Goal: Task Accomplishment & Management: Use online tool/utility

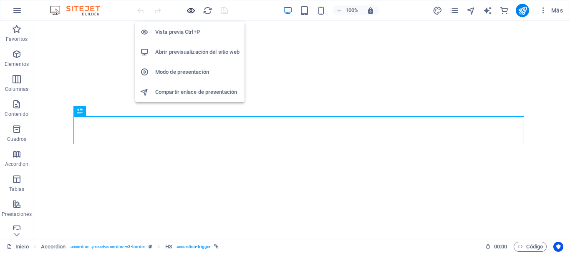
click at [190, 10] on icon "button" at bounding box center [191, 11] width 10 height 10
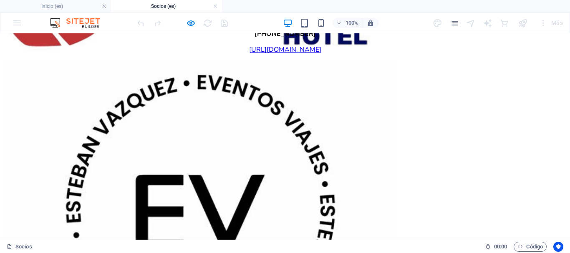
scroll to position [2740, 0]
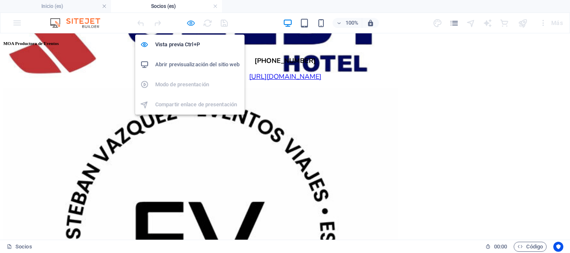
click at [188, 21] on icon "button" at bounding box center [191, 23] width 10 height 10
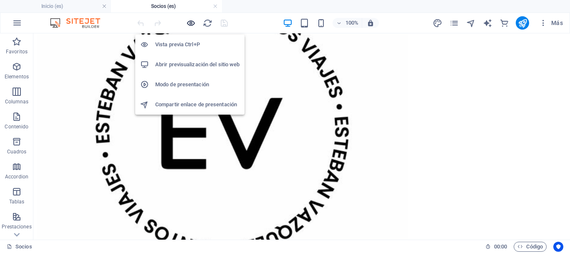
scroll to position [2682, 0]
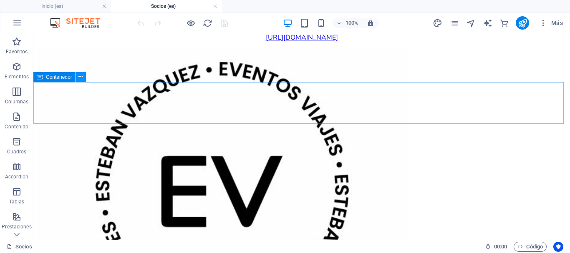
click at [78, 78] on button at bounding box center [81, 77] width 10 height 10
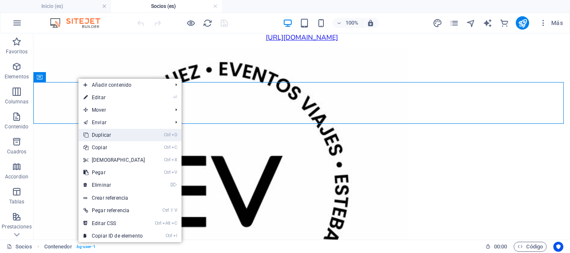
click at [105, 133] on link "Ctrl D Duplicar" at bounding box center [114, 135] width 72 height 13
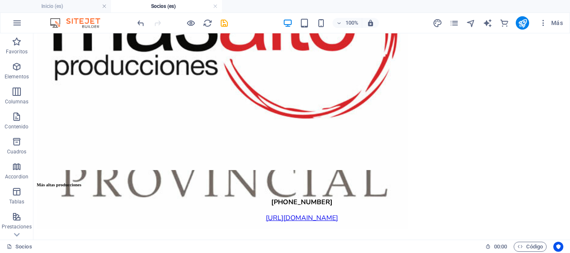
scroll to position [3486, 0]
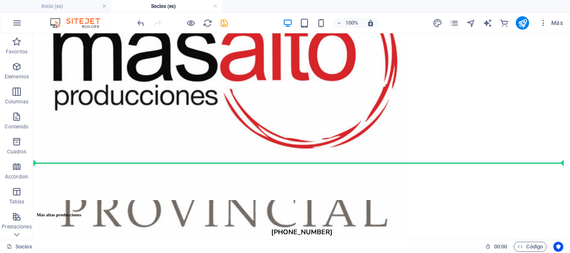
drag, startPoint x: 89, startPoint y: 110, endPoint x: 124, endPoint y: 159, distance: 60.2
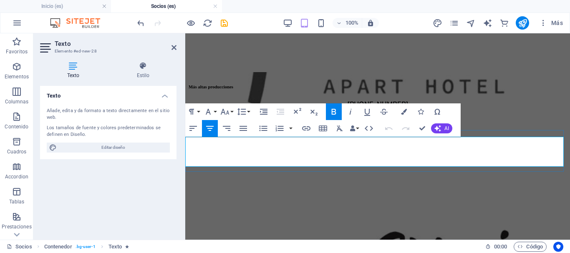
scroll to position [2949, 0]
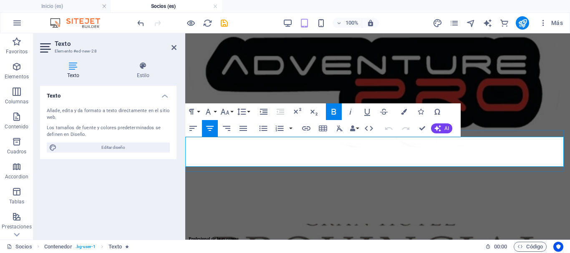
drag, startPoint x: 445, startPoint y: 155, endPoint x: 358, endPoint y: 158, distance: 87.2
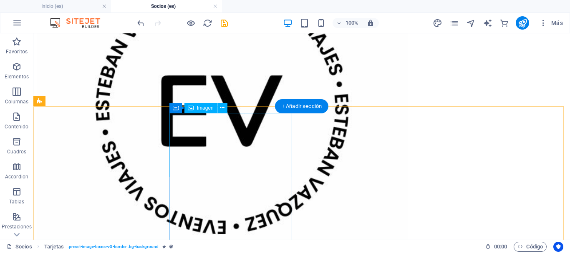
scroll to position [2700, 0]
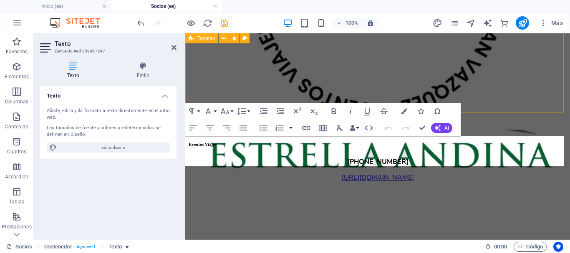
scroll to position [2157, 0]
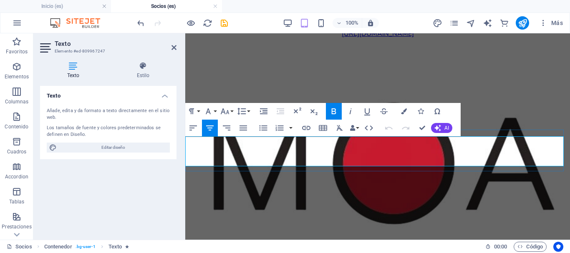
drag, startPoint x: 535, startPoint y: 153, endPoint x: 438, endPoint y: 156, distance: 97.7
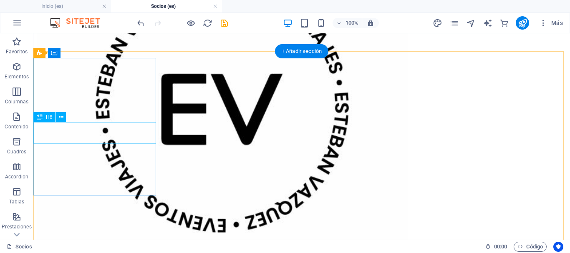
scroll to position [2713, 0]
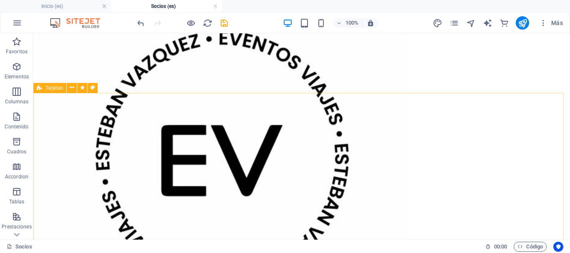
click at [61, 88] on span "Tarjetas" at bounding box center [54, 88] width 18 height 5
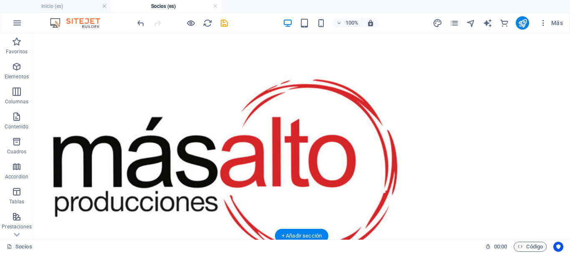
scroll to position [3381, 0]
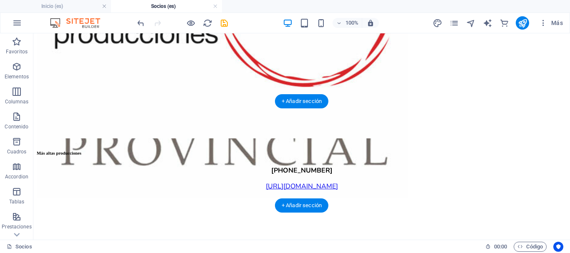
drag, startPoint x: 80, startPoint y: 204, endPoint x: 123, endPoint y: 103, distance: 110.7
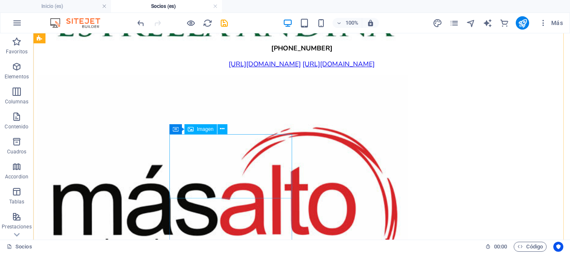
scroll to position [3379, 0]
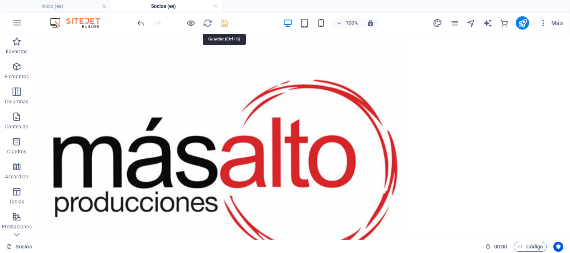
click at [223, 21] on icon "save" at bounding box center [224, 23] width 10 height 10
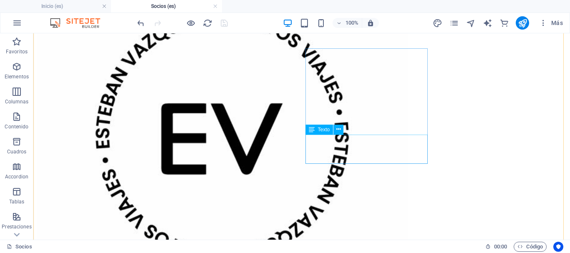
scroll to position [3111, 0]
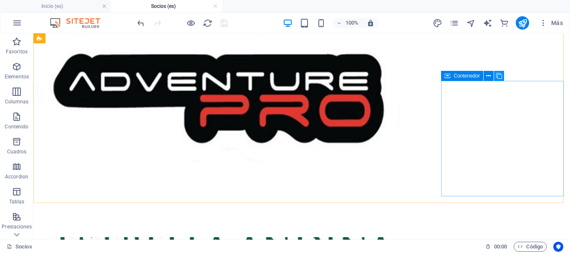
click at [499, 76] on icon at bounding box center [499, 76] width 6 height 9
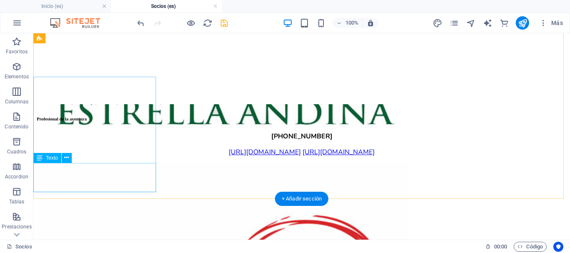
scroll to position [3277, 0]
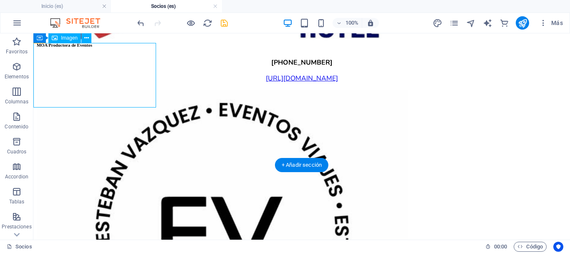
select select "%"
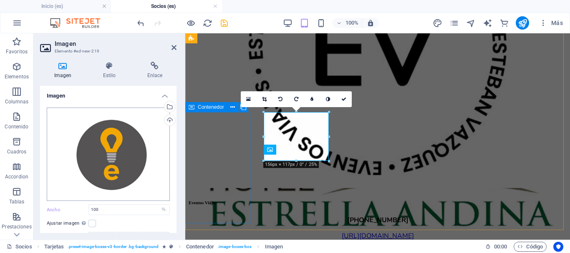
scroll to position [2599, 0]
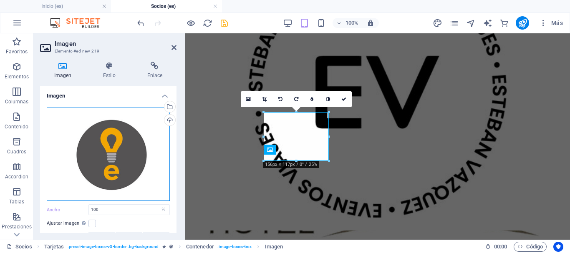
click at [129, 141] on div "Arrastra archivos aquí, haz clic para escoger archivos o selecciona archivos de…" at bounding box center [108, 154] width 123 height 93
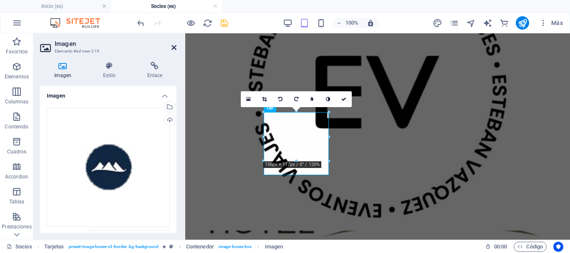
click at [174, 47] on icon at bounding box center [173, 47] width 5 height 7
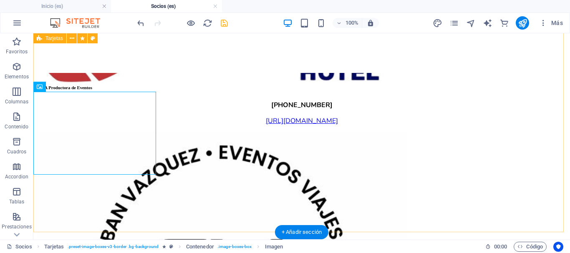
scroll to position [3225, 0]
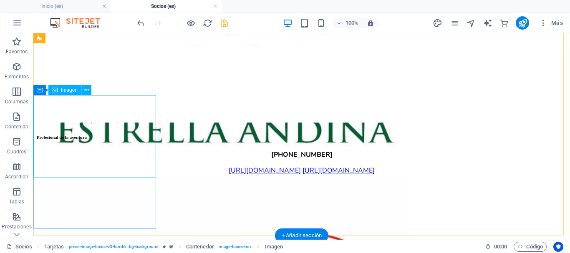
select select "%"
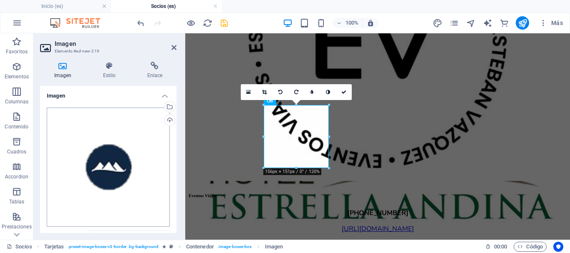
scroll to position [2606, 0]
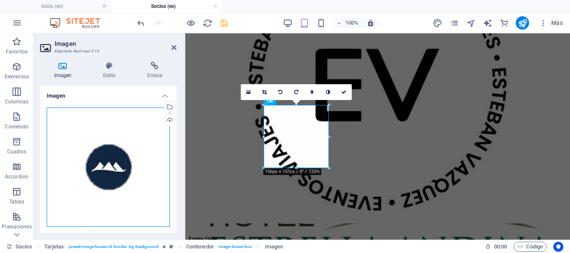
click at [69, 148] on div "Arrastra archivos aquí, haz clic para escoger archivos o selecciona archivos de…" at bounding box center [108, 167] width 123 height 119
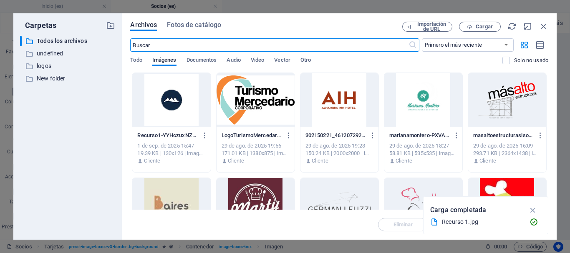
scroll to position [14379, 0]
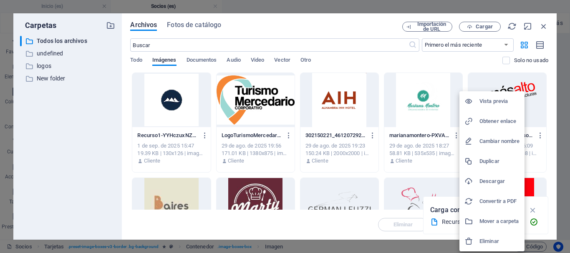
click at [357, 26] on div at bounding box center [285, 126] width 570 height 253
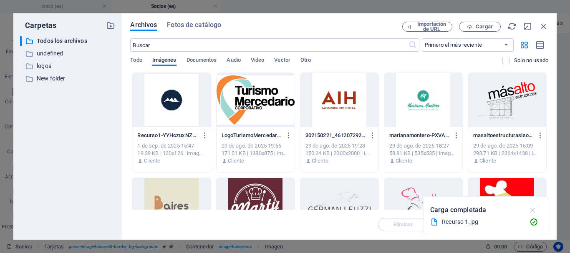
click at [533, 210] on icon "button" at bounding box center [533, 210] width 10 height 9
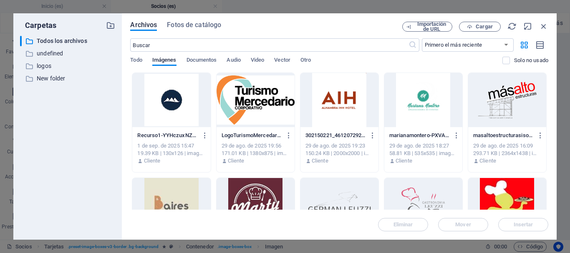
click at [169, 103] on div at bounding box center [171, 100] width 78 height 54
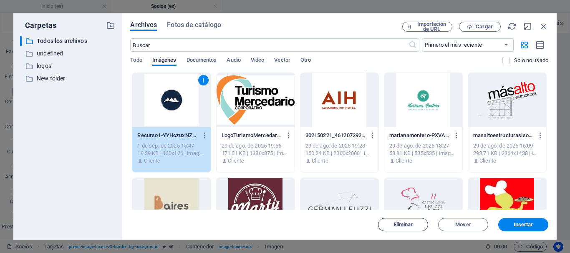
click at [397, 228] on button "Eliminar" at bounding box center [403, 224] width 50 height 13
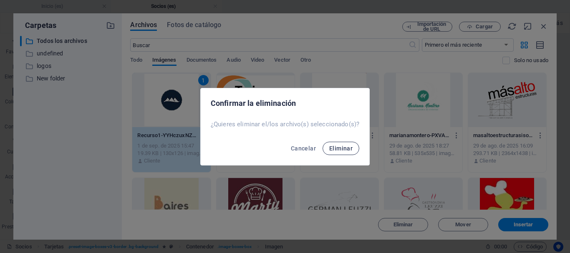
click at [336, 150] on span "Eliminar" at bounding box center [340, 148] width 23 height 7
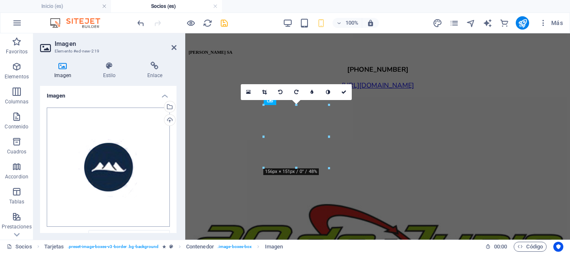
scroll to position [2606, 0]
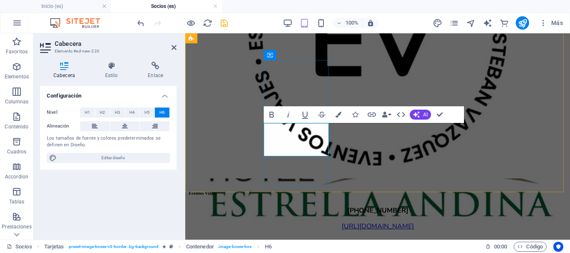
scroll to position [0, 2]
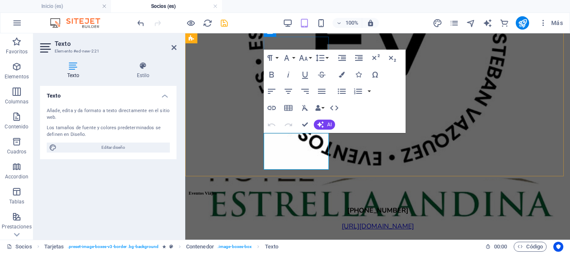
scroll to position [2675, 0]
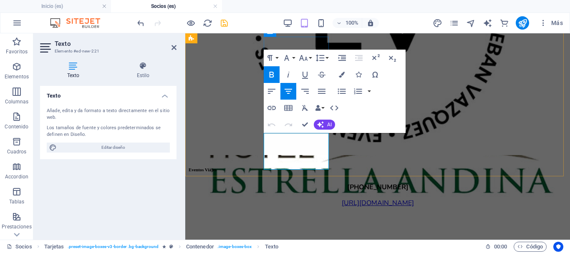
drag, startPoint x: 320, startPoint y: 138, endPoint x: 275, endPoint y: 139, distance: 45.9
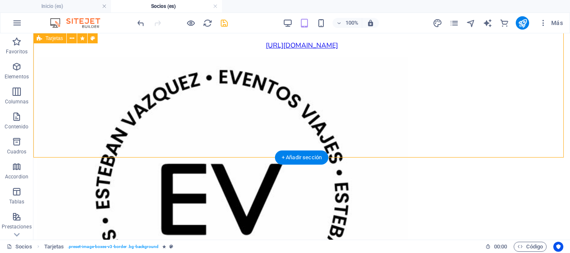
scroll to position [3303, 0]
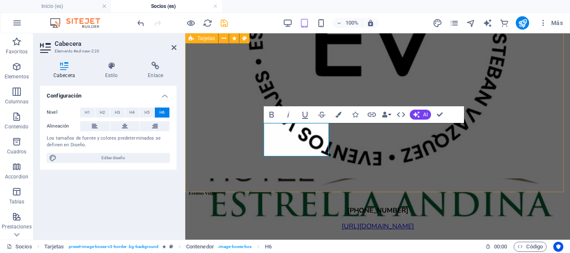
scroll to position [0, 2]
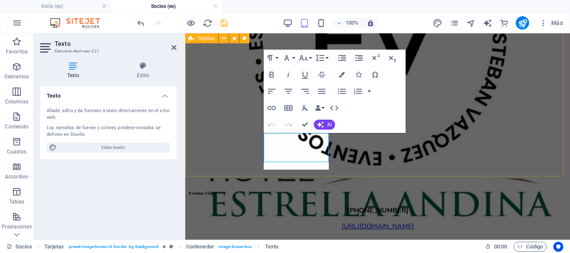
scroll to position [2675, 0]
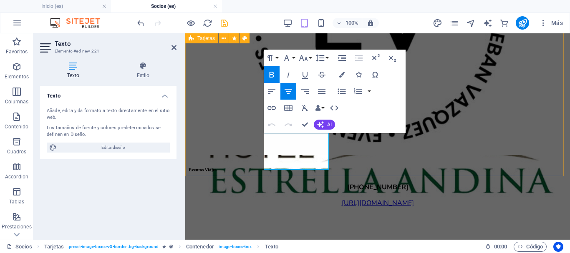
drag, startPoint x: 317, startPoint y: 160, endPoint x: 263, endPoint y: 142, distance: 57.1
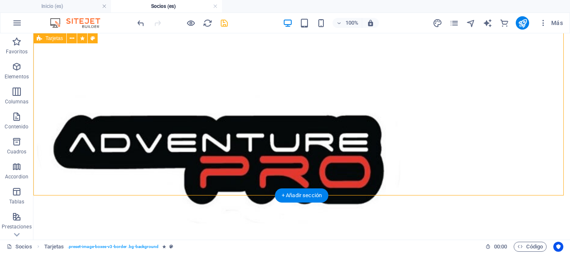
scroll to position [3258, 0]
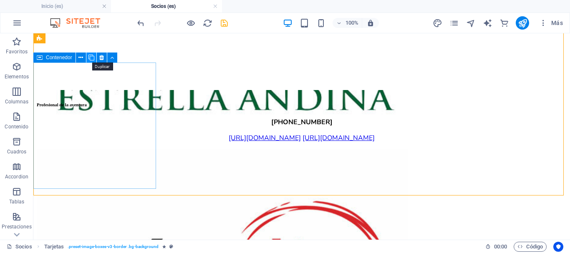
click at [91, 59] on icon at bounding box center [91, 57] width 6 height 9
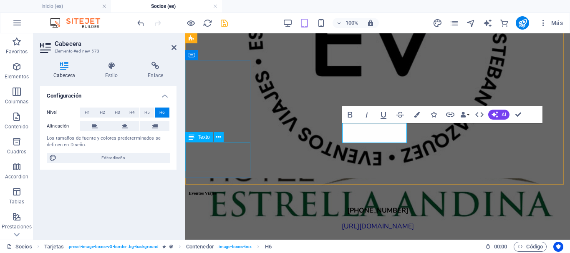
scroll to position [0, 1]
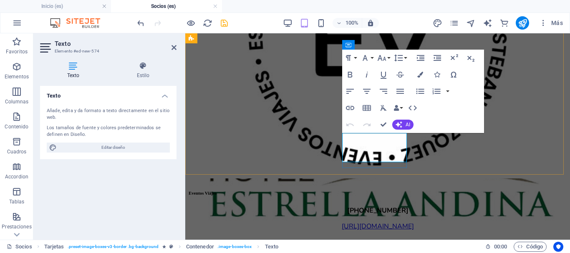
scroll to position [2661, 0]
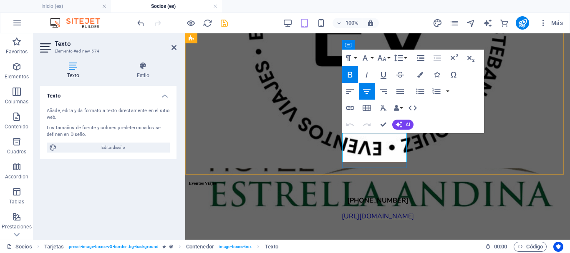
drag, startPoint x: 398, startPoint y: 138, endPoint x: 353, endPoint y: 137, distance: 45.5
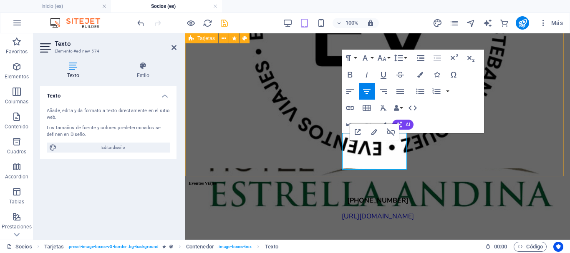
drag, startPoint x: 397, startPoint y: 161, endPoint x: 336, endPoint y: 151, distance: 61.7
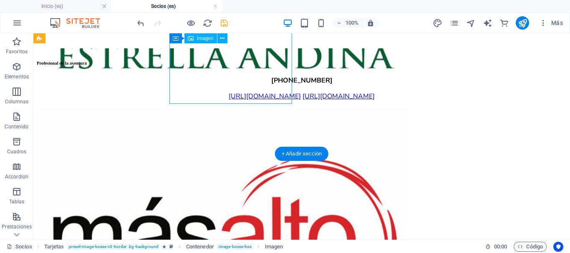
select select "%"
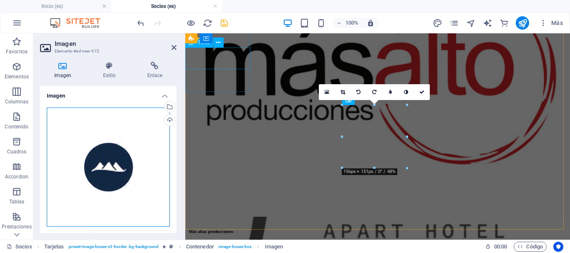
click at [112, 169] on div "Arrastra archivos aquí, haz clic para escoger archivos o selecciona archivos de…" at bounding box center [108, 167] width 123 height 119
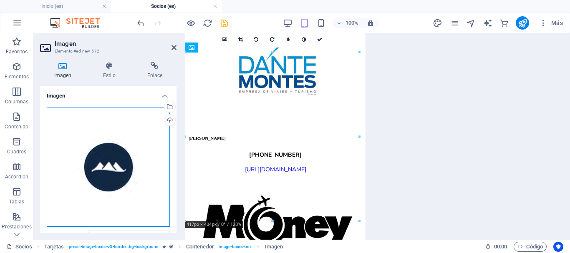
scroll to position [14610, 0]
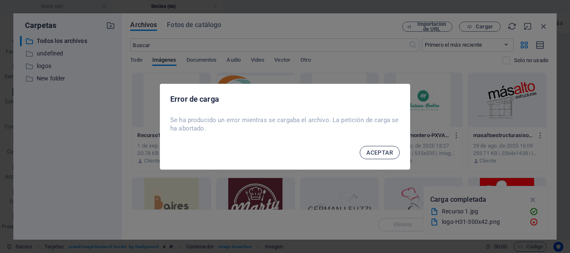
click at [377, 154] on span "ACEPTAR" at bounding box center [379, 152] width 27 height 7
click at [379, 153] on span "ACEPTAR" at bounding box center [379, 152] width 27 height 7
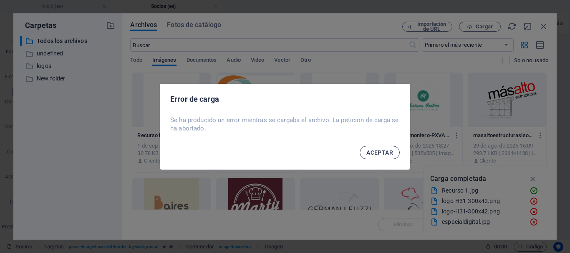
click at [387, 154] on span "ACEPTAR" at bounding box center [379, 152] width 27 height 7
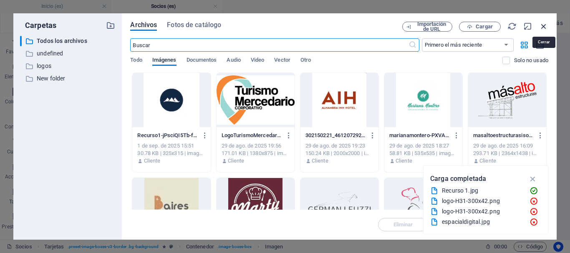
click at [542, 25] on icon "button" at bounding box center [543, 26] width 9 height 9
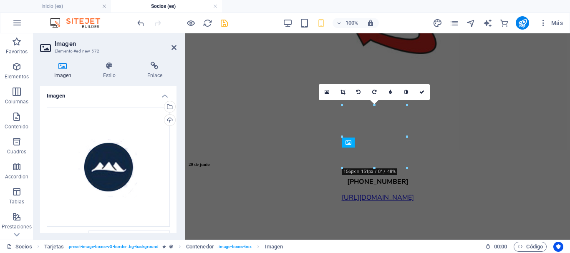
scroll to position [2606, 0]
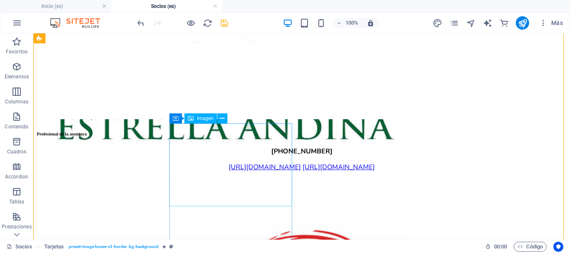
scroll to position [3280, 0]
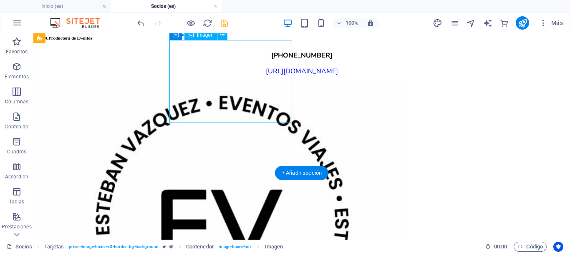
select select "%"
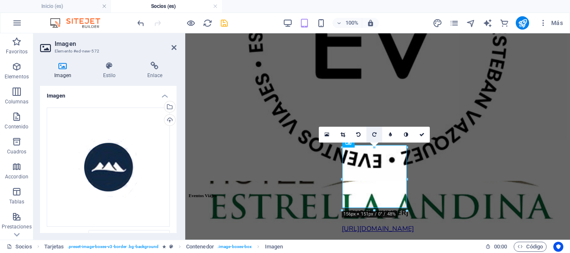
scroll to position [2606, 0]
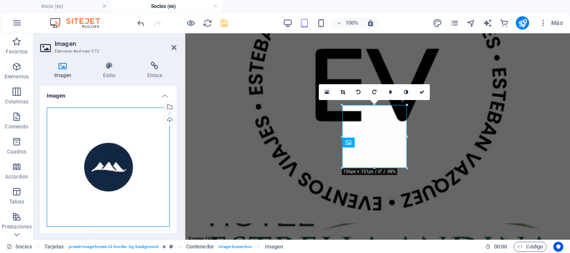
click at [98, 157] on div "Arrastra archivos aquí, haz clic para escoger archivos o selecciona archivos de…" at bounding box center [108, 167] width 123 height 119
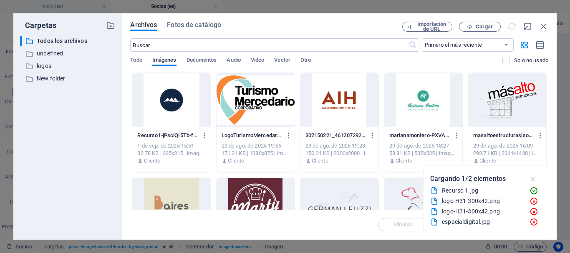
click at [531, 181] on icon "button" at bounding box center [533, 178] width 10 height 9
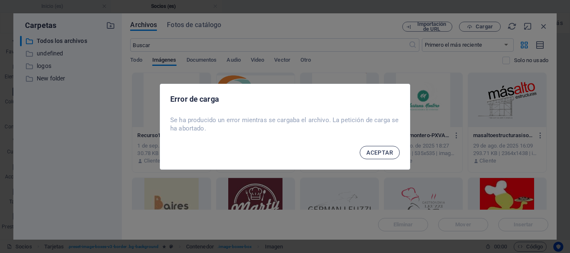
click at [373, 154] on span "ACEPTAR" at bounding box center [379, 152] width 27 height 7
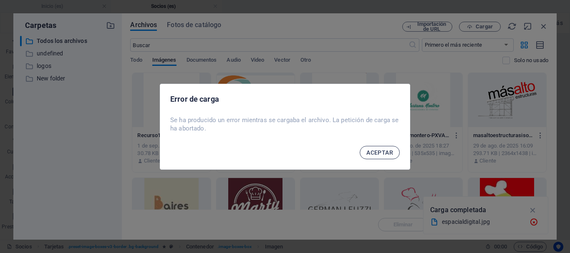
click at [385, 153] on span "ACEPTAR" at bounding box center [379, 152] width 27 height 7
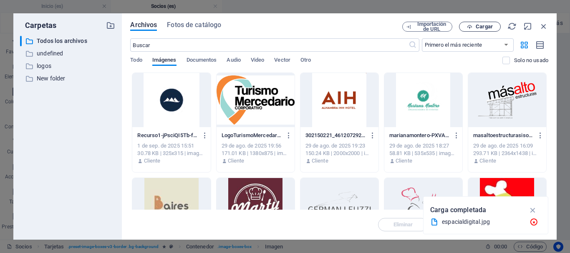
click at [476, 28] on span "Cargar" at bounding box center [484, 26] width 17 height 5
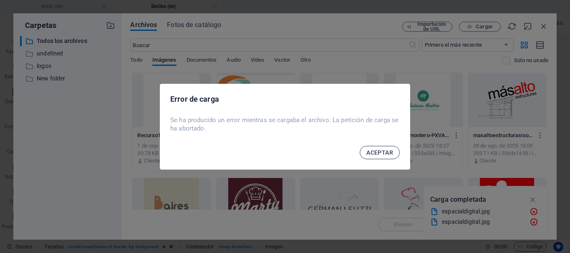
click at [369, 155] on span "ACEPTAR" at bounding box center [379, 152] width 27 height 7
click at [382, 153] on span "ACEPTAR" at bounding box center [379, 152] width 27 height 7
